Goal: Task Accomplishment & Management: Use online tool/utility

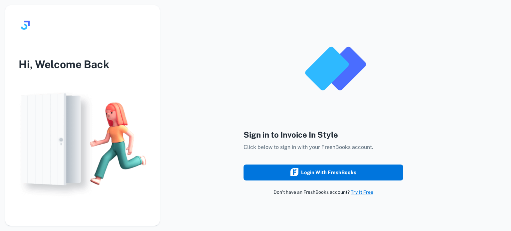
click at [331, 174] on div "Login with FreshBooks" at bounding box center [324, 172] width 66 height 9
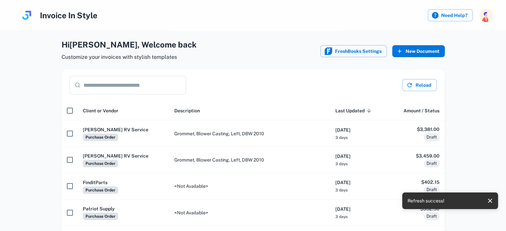
click at [419, 52] on button "New Document" at bounding box center [418, 51] width 53 height 12
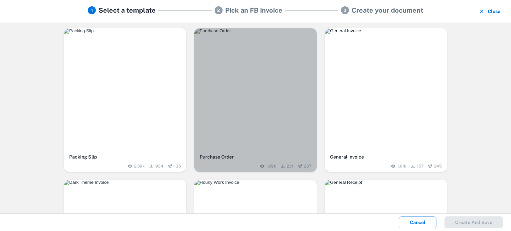
click at [290, 34] on img "button" at bounding box center [255, 30] width 122 height 5
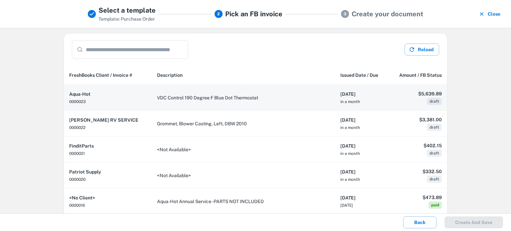
click at [205, 98] on td "VDC Control 190 Degree F Blue Dot Thermostat" at bounding box center [243, 98] width 183 height 26
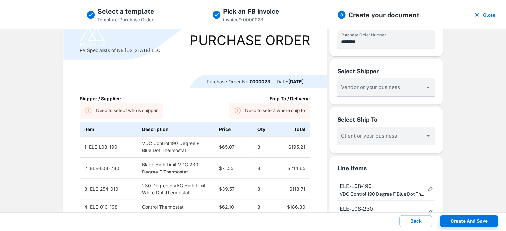
scroll to position [44, 0]
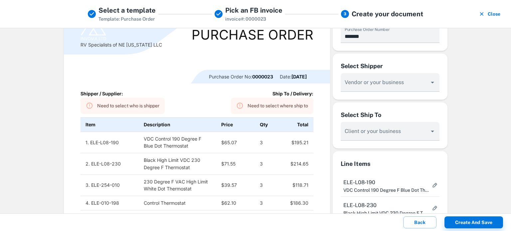
click at [121, 105] on div "Need to select who is shipper" at bounding box center [128, 106] width 62 height 12
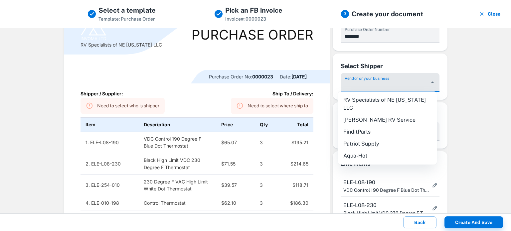
click at [374, 86] on input "Vendor or your business" at bounding box center [385, 86] width 83 height 12
click at [362, 150] on li "Aqua-Hot" at bounding box center [387, 156] width 99 height 12
type input "********"
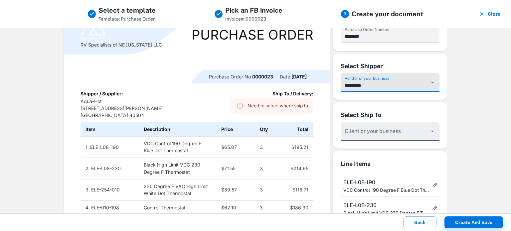
drag, startPoint x: 363, startPoint y: 137, endPoint x: 363, endPoint y: 132, distance: 4.7
click at [363, 92] on input "Vendor or your business" at bounding box center [385, 86] width 83 height 12
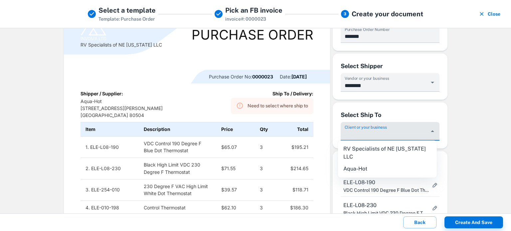
click at [361, 148] on li "RV Specialists of NE Florida LLC" at bounding box center [387, 153] width 99 height 20
type input "**********"
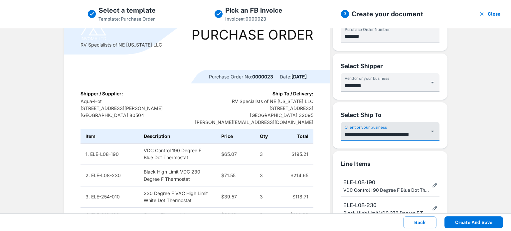
click at [468, 224] on button "Create and save" at bounding box center [474, 223] width 59 height 12
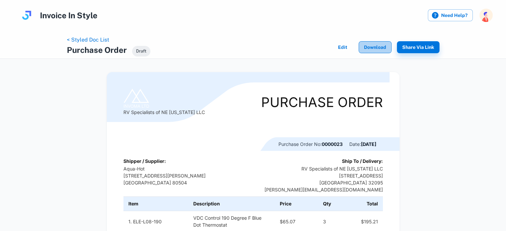
click at [375, 49] on button "Download" at bounding box center [375, 47] width 33 height 12
click at [186, 192] on div "Shipper / Supplier: Aqua-Hot 7755 Miller Drive United States 80504 Ship To / De…" at bounding box center [253, 176] width 260 height 36
